Goal: Entertainment & Leisure: Consume media (video, audio)

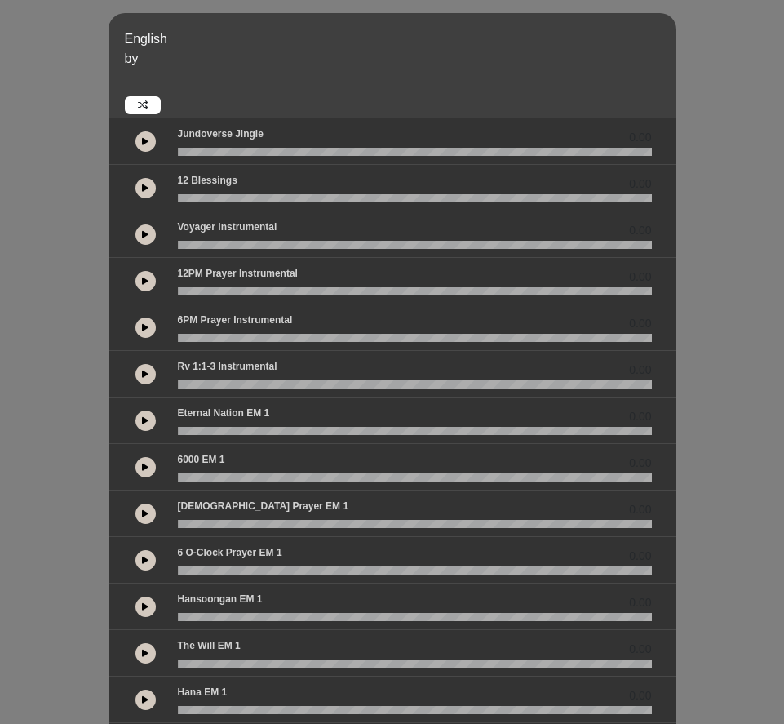
click at [146, 230] on icon at bounding box center [145, 234] width 7 height 8
click at [148, 238] on button at bounding box center [145, 234] width 20 height 20
